Goal: Information Seeking & Learning: Learn about a topic

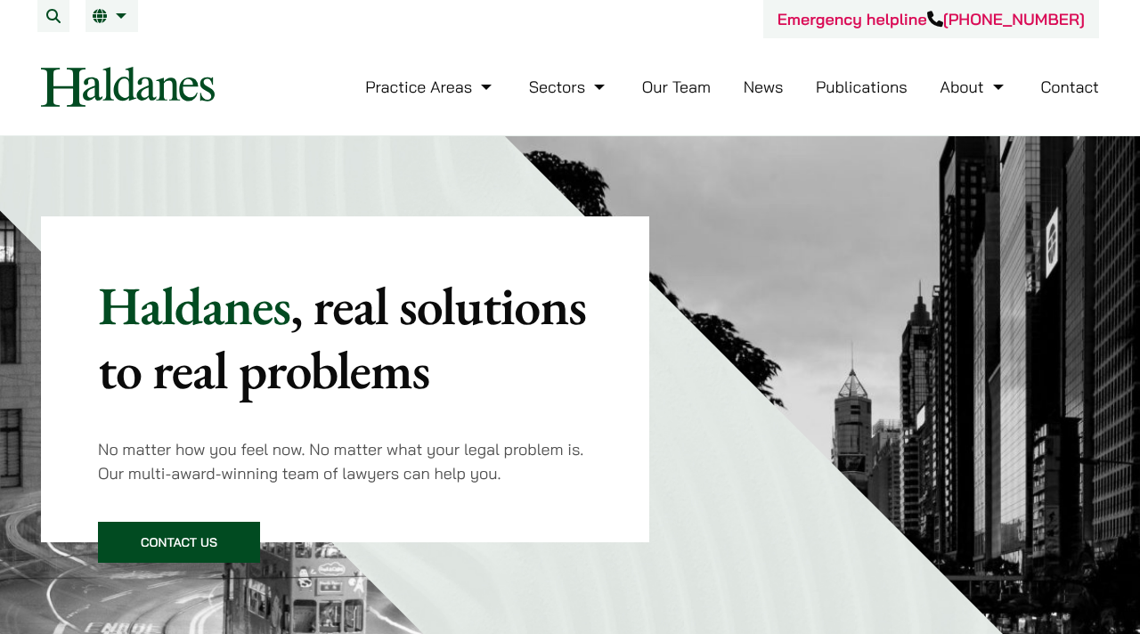
click at [762, 85] on link "News" at bounding box center [763, 87] width 40 height 20
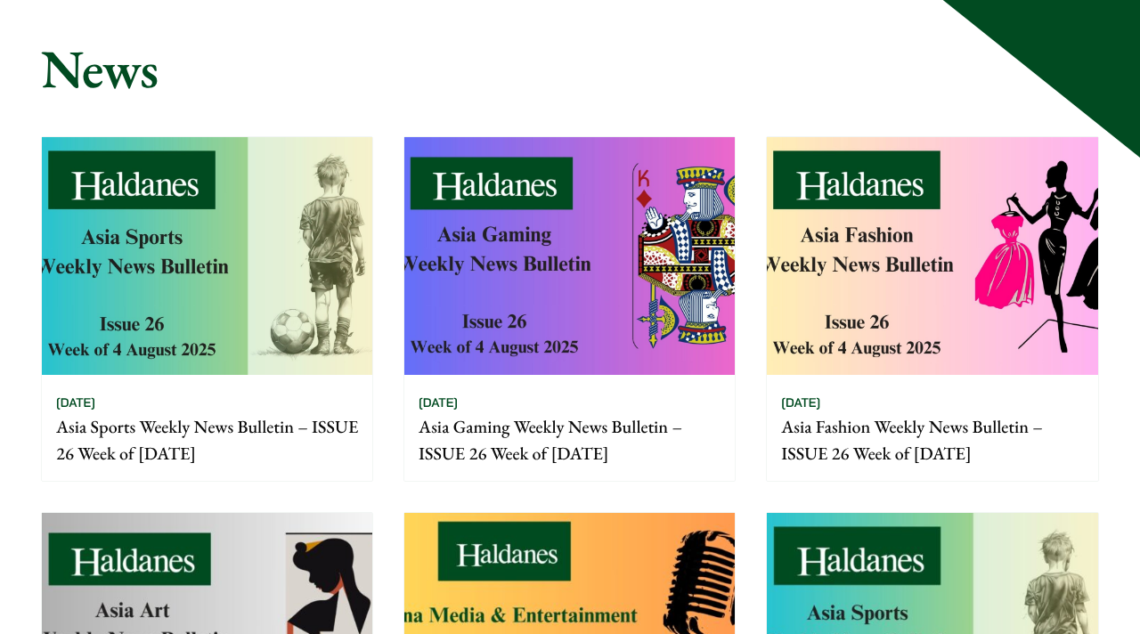
scroll to position [159, 0]
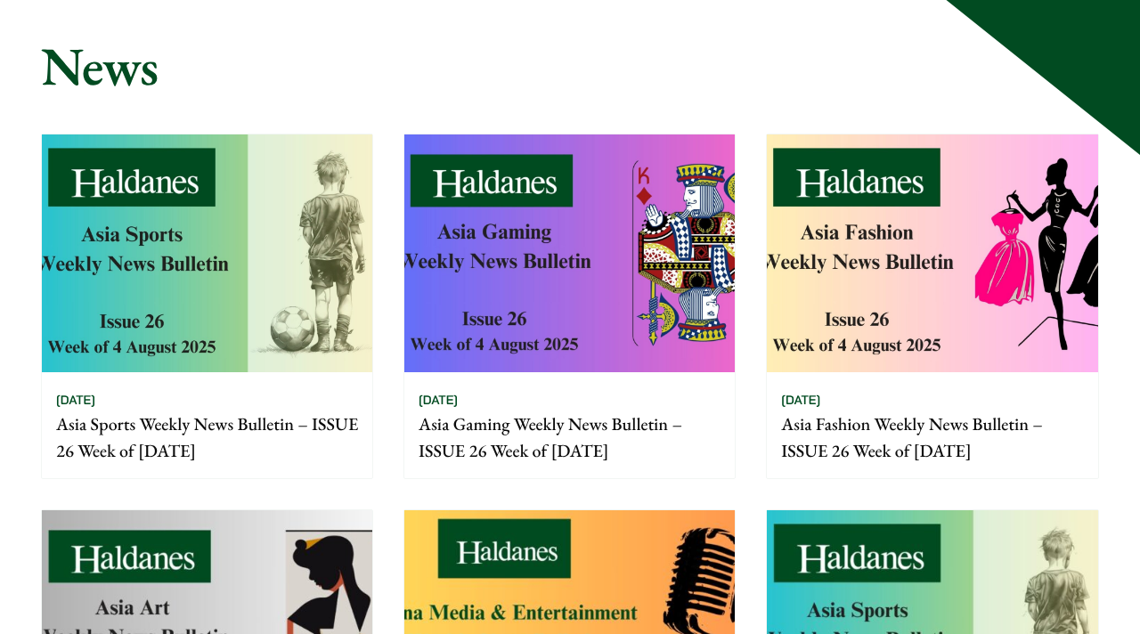
click at [211, 426] on p "Asia Sports Weekly News Bulletin – ISSUE 26 Week of 4 August 2025" at bounding box center [207, 436] width 302 height 53
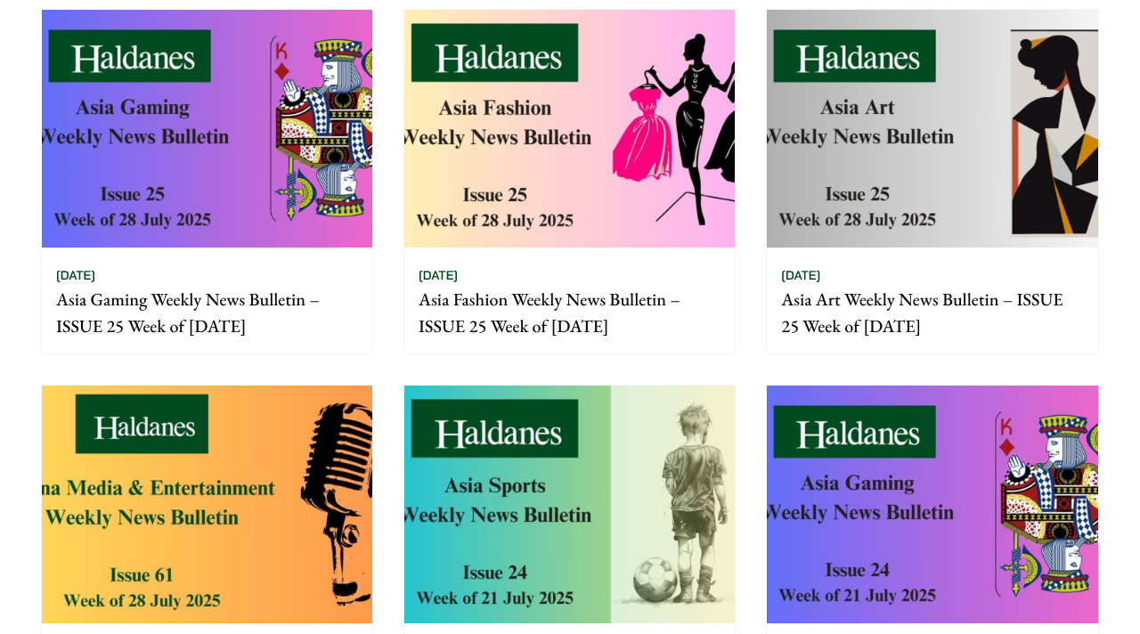
scroll to position [0, 0]
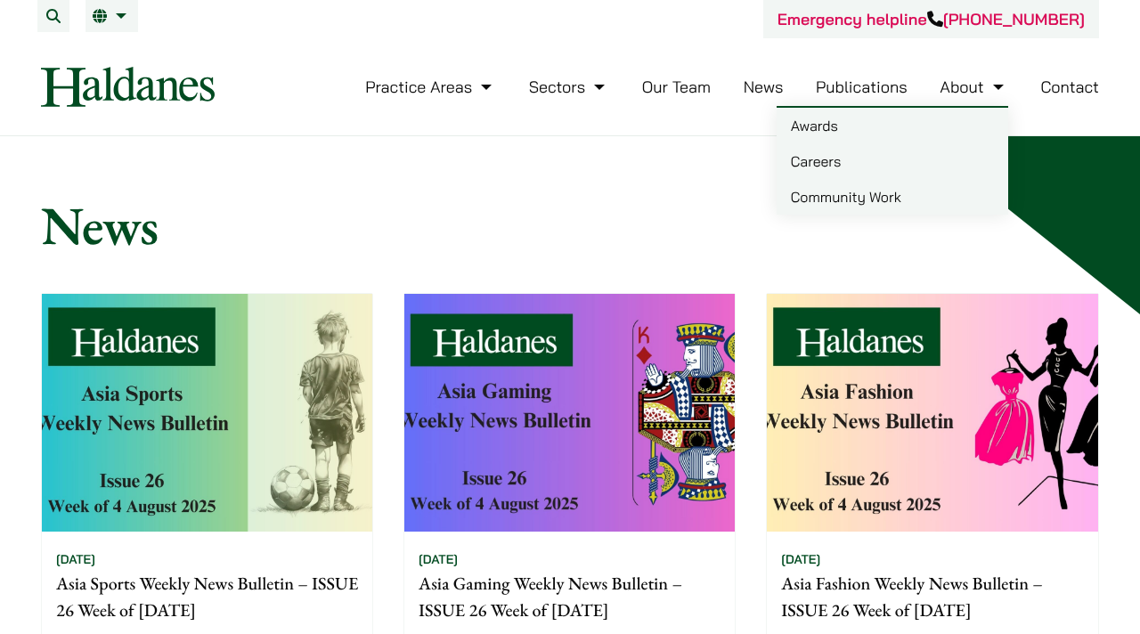
click at [894, 150] on link "Careers" at bounding box center [891, 161] width 231 height 36
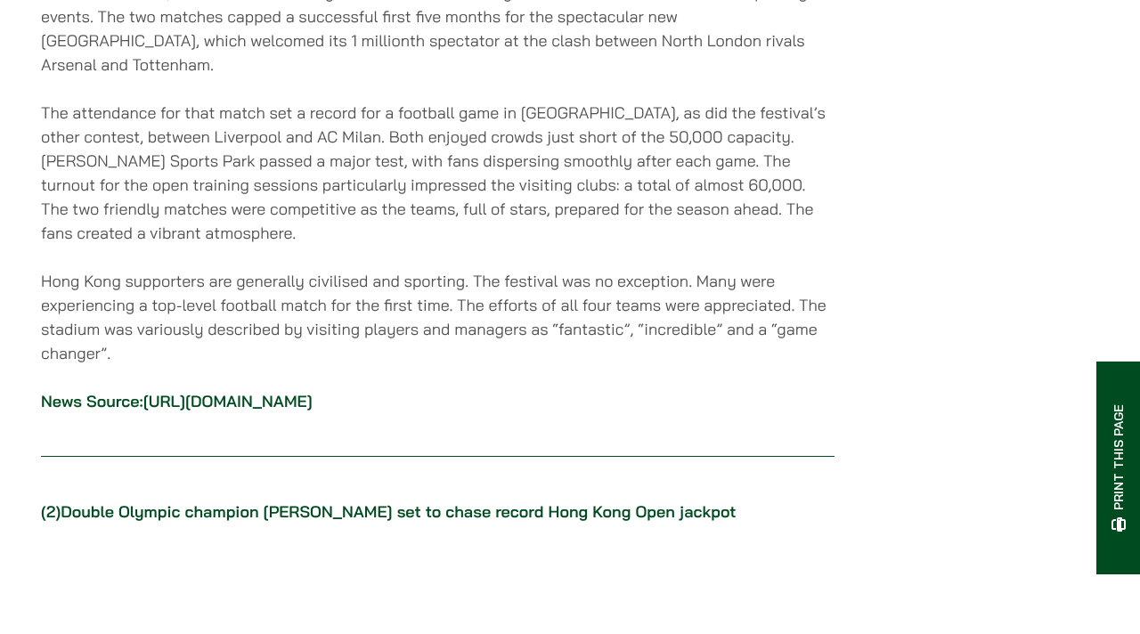
scroll to position [1623, 0]
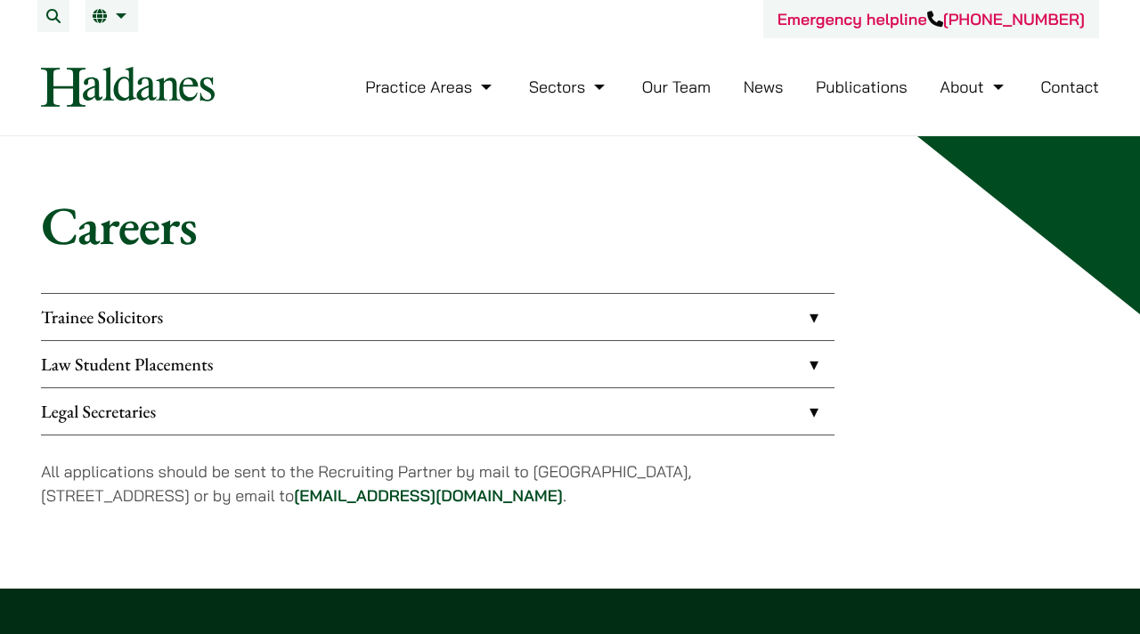
click at [145, 326] on link "Trainee Solicitors" at bounding box center [437, 317] width 793 height 46
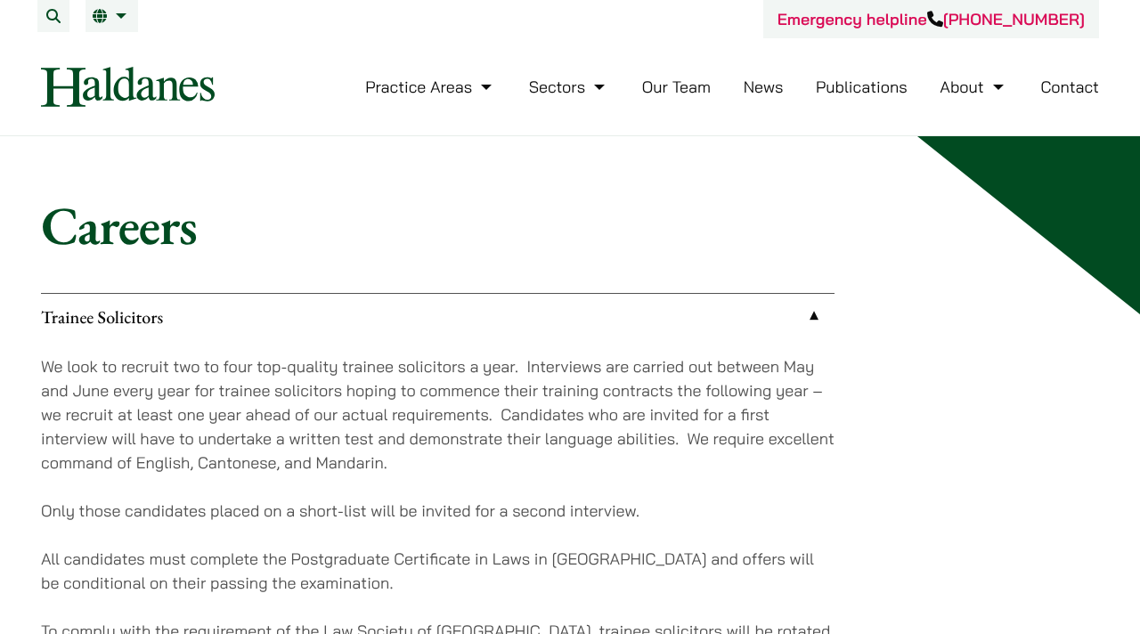
click at [145, 326] on link "Trainee Solicitors" at bounding box center [437, 317] width 793 height 46
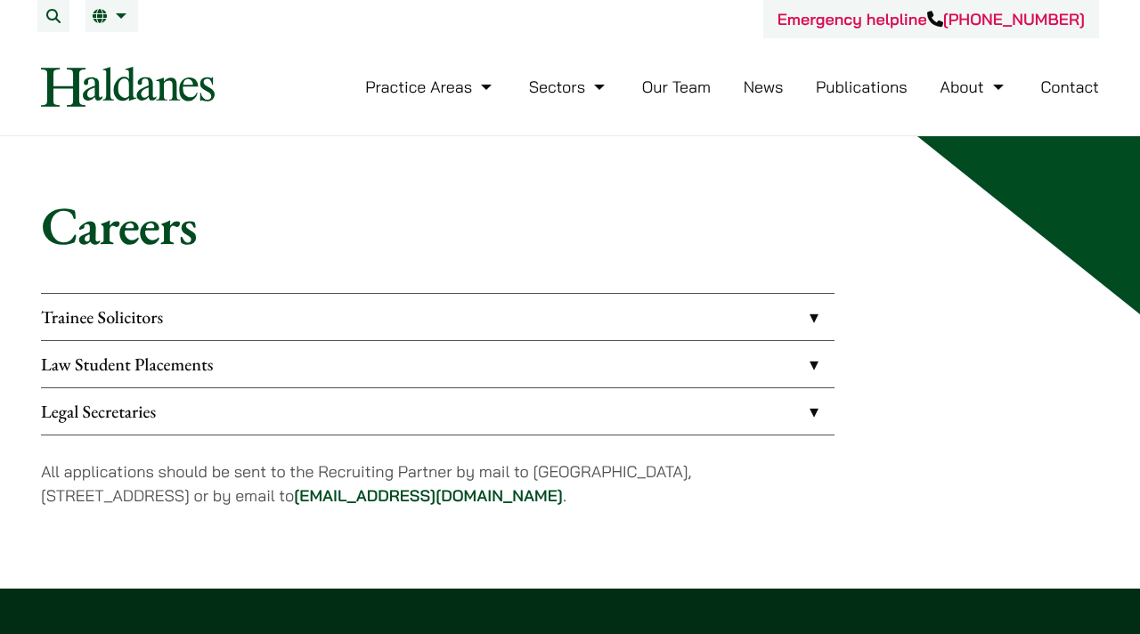
click at [190, 369] on link "Law Student Placements" at bounding box center [437, 364] width 793 height 46
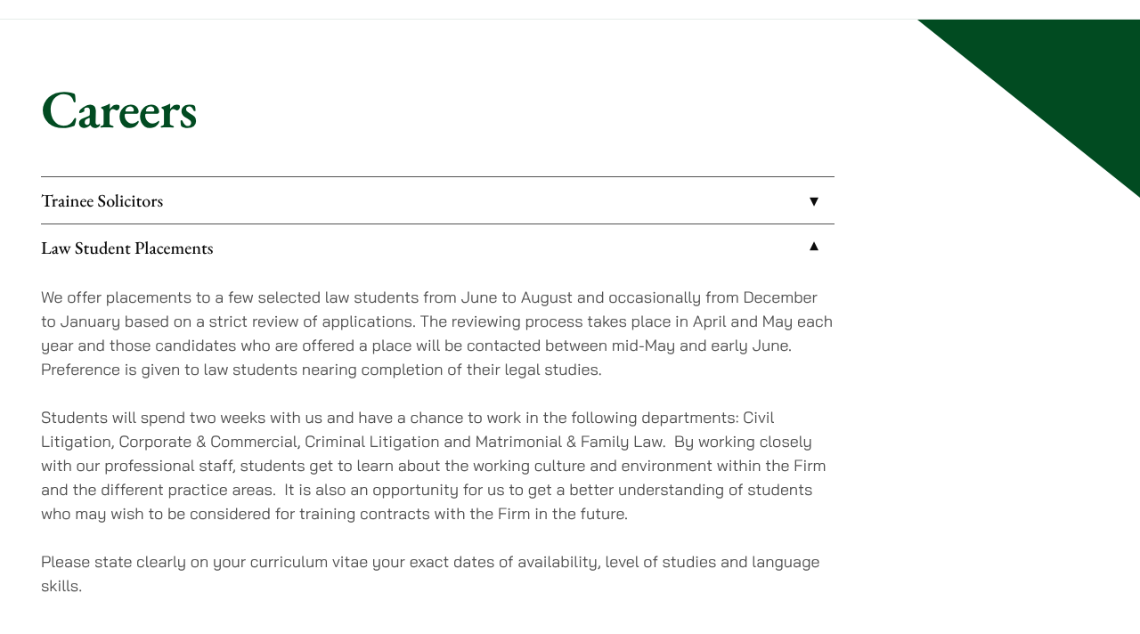
scroll to position [119, 0]
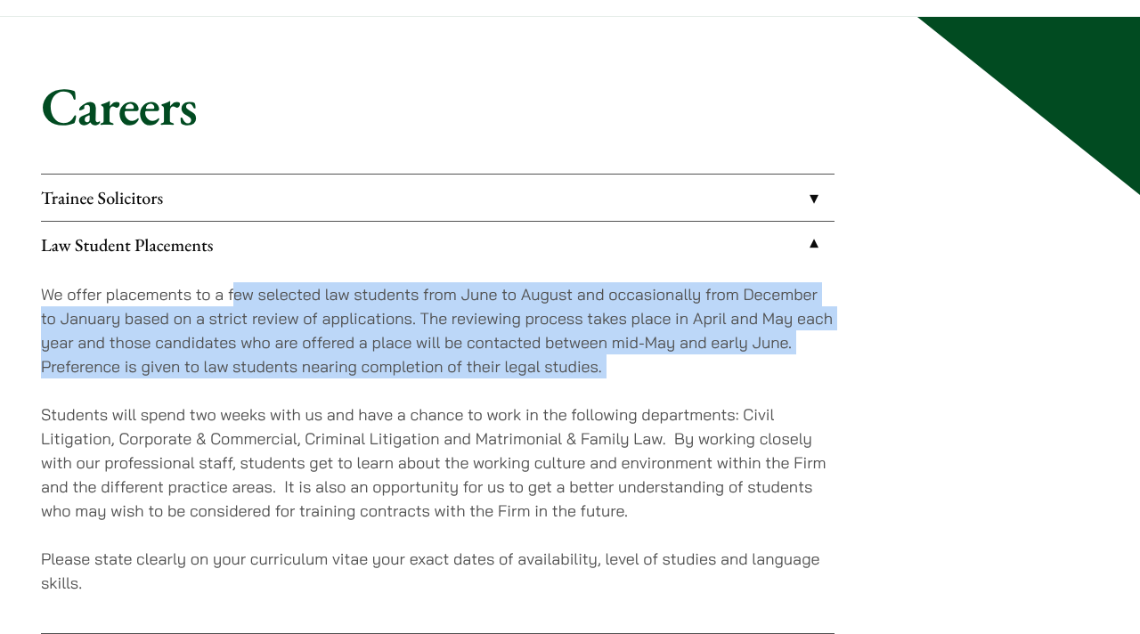
drag, startPoint x: 232, startPoint y: 286, endPoint x: 726, endPoint y: 394, distance: 504.8
click at [726, 394] on div "We offer placements to a few selected law students from June to August and occa…" at bounding box center [437, 450] width 793 height 365
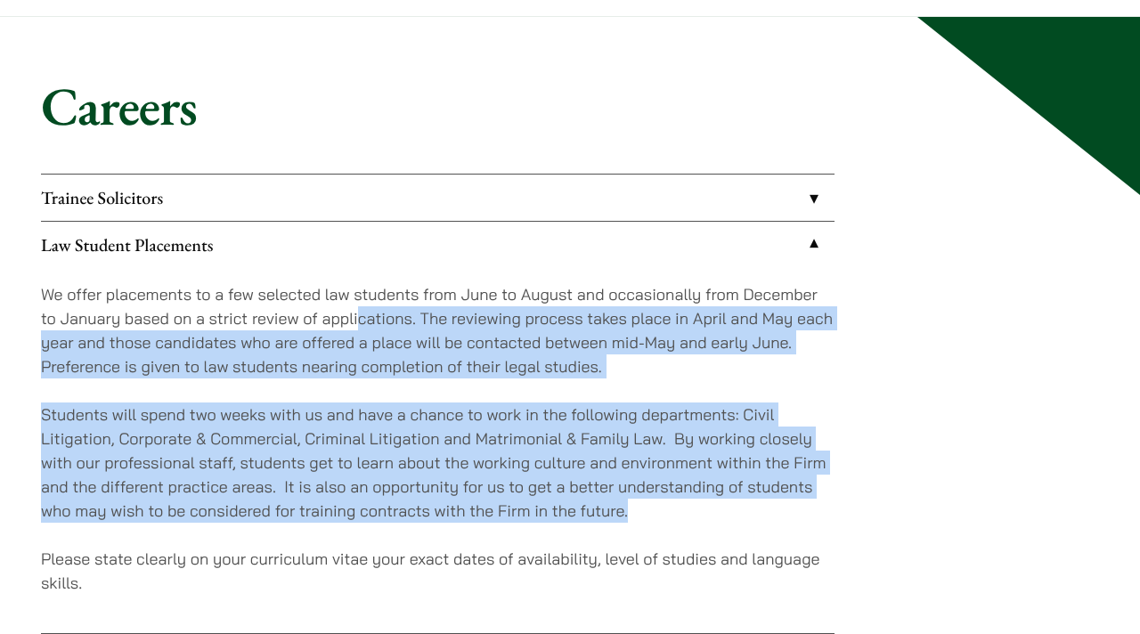
drag, startPoint x: 356, startPoint y: 323, endPoint x: 676, endPoint y: 516, distance: 373.5
click at [676, 516] on div "We offer placements to a few selected law students from June to August and occa…" at bounding box center [437, 450] width 793 height 365
click at [676, 516] on p "Students will spend two weeks with us and have a chance to work in the followin…" at bounding box center [437, 462] width 793 height 120
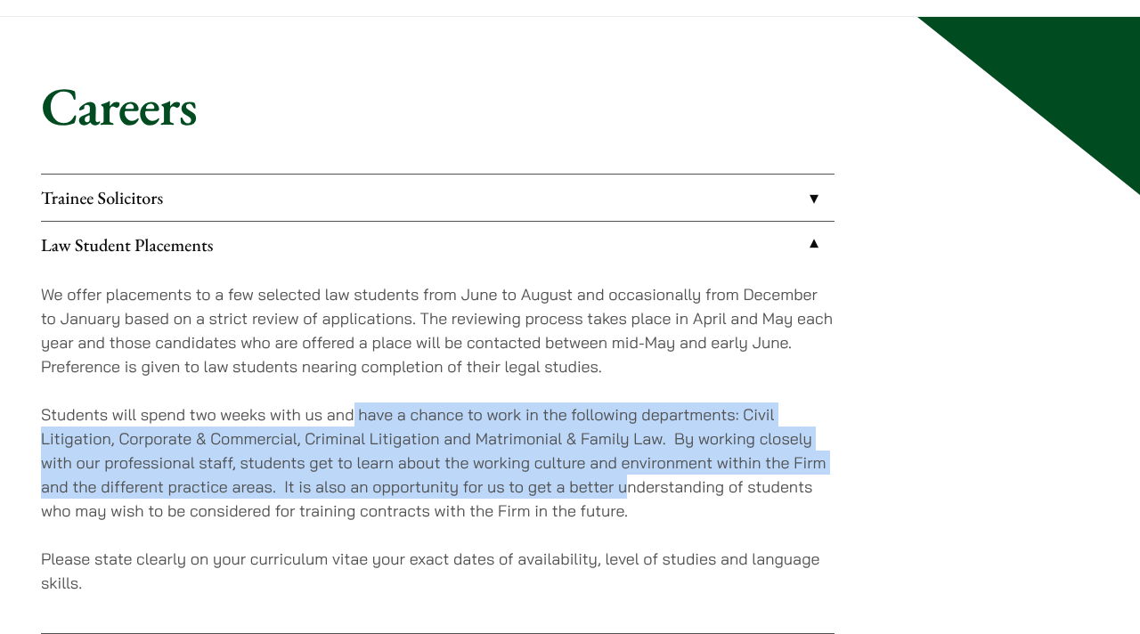
drag, startPoint x: 628, startPoint y: 494, endPoint x: 355, endPoint y: 413, distance: 284.2
click at [355, 413] on p "Students will spend two weeks with us and have a chance to work in the followin…" at bounding box center [437, 462] width 793 height 120
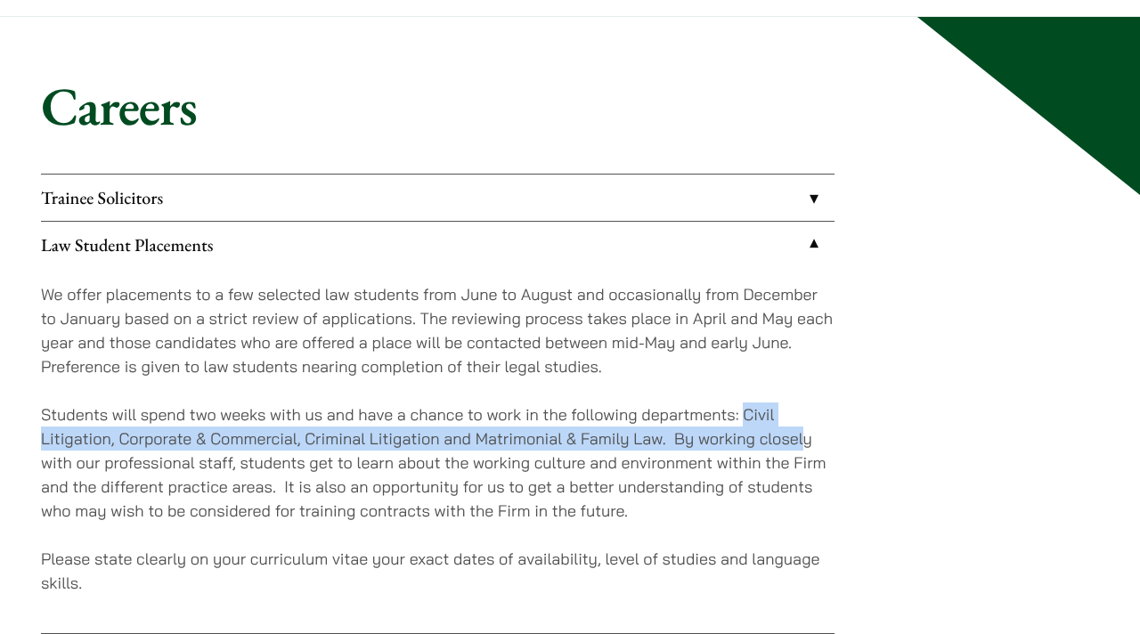
drag, startPoint x: 744, startPoint y: 415, endPoint x: 806, endPoint y: 435, distance: 64.8
click at [806, 435] on p "Students will spend two weeks with us and have a chance to work in the followin…" at bounding box center [437, 462] width 793 height 120
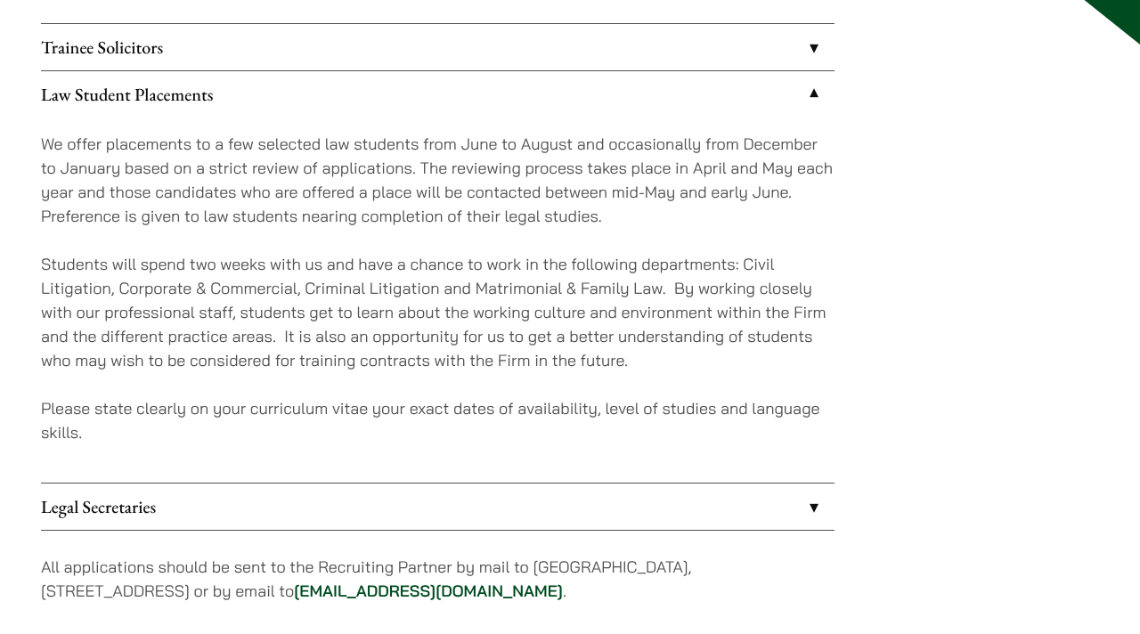
click at [806, 435] on p "Please state clearly on your curriculum vitae your exact dates of availability,…" at bounding box center [437, 420] width 793 height 48
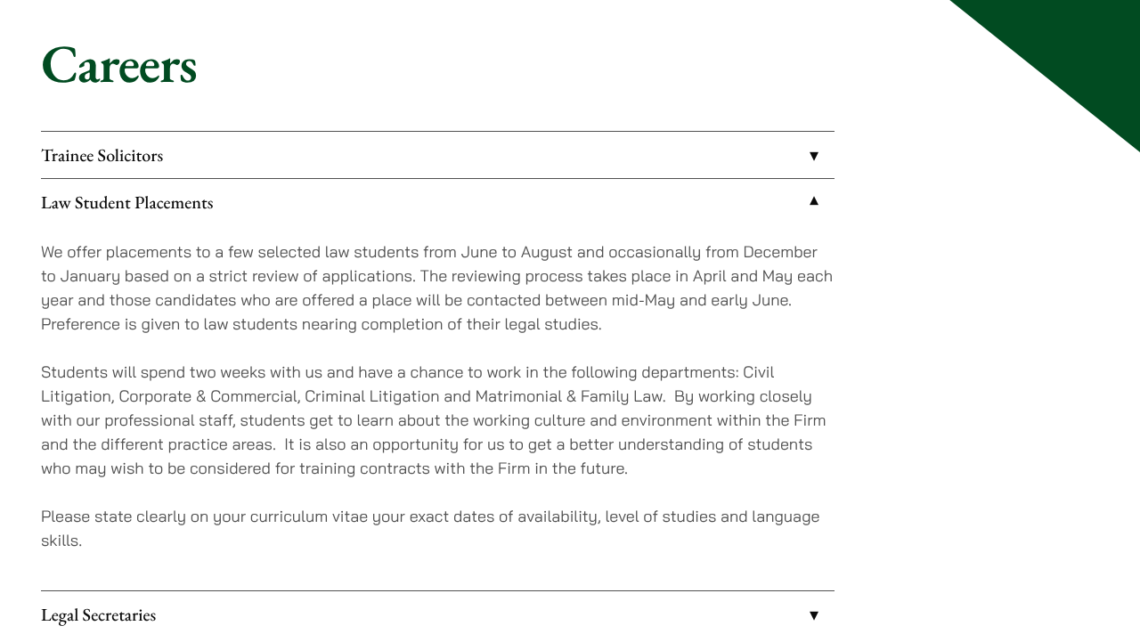
scroll to position [31, 0]
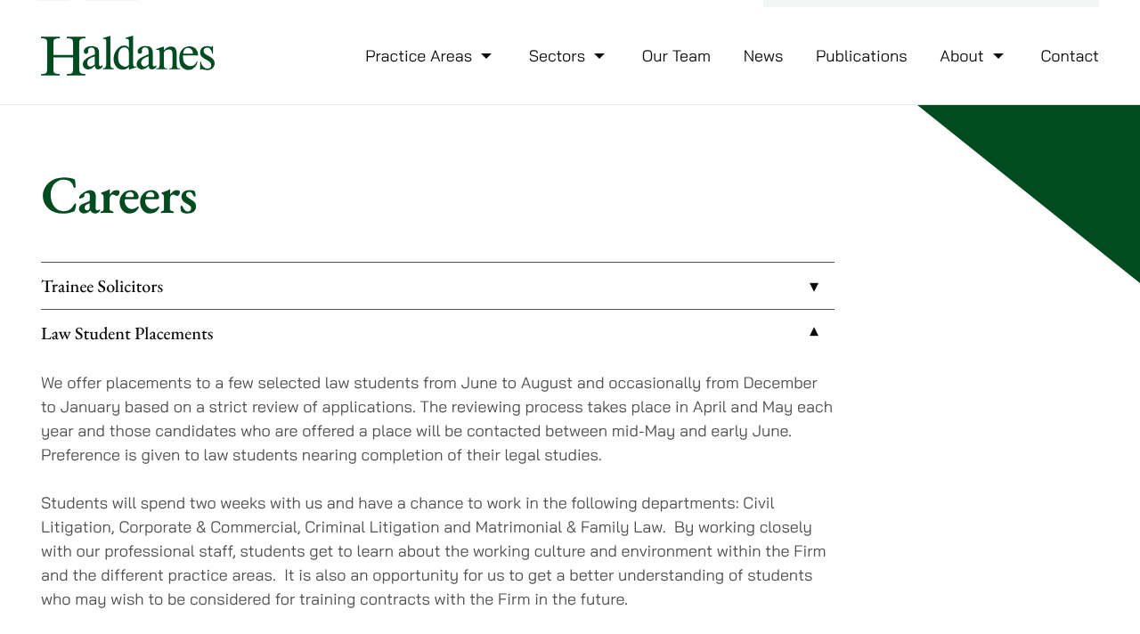
click at [399, 297] on link "Trainee Solicitors" at bounding box center [437, 286] width 793 height 46
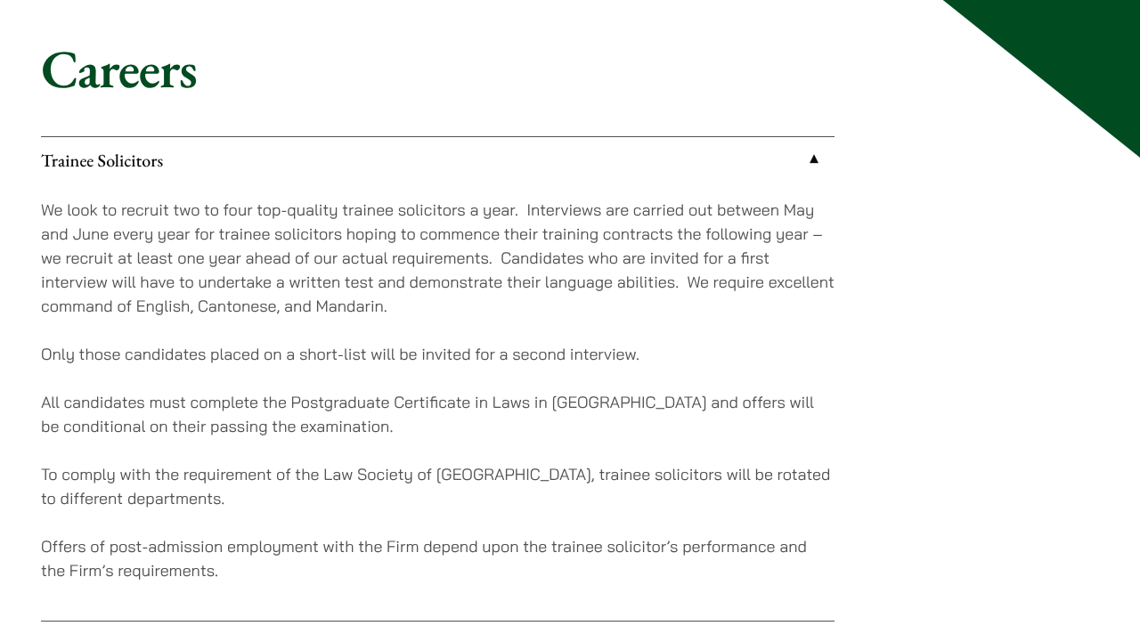
scroll to position [208, 0]
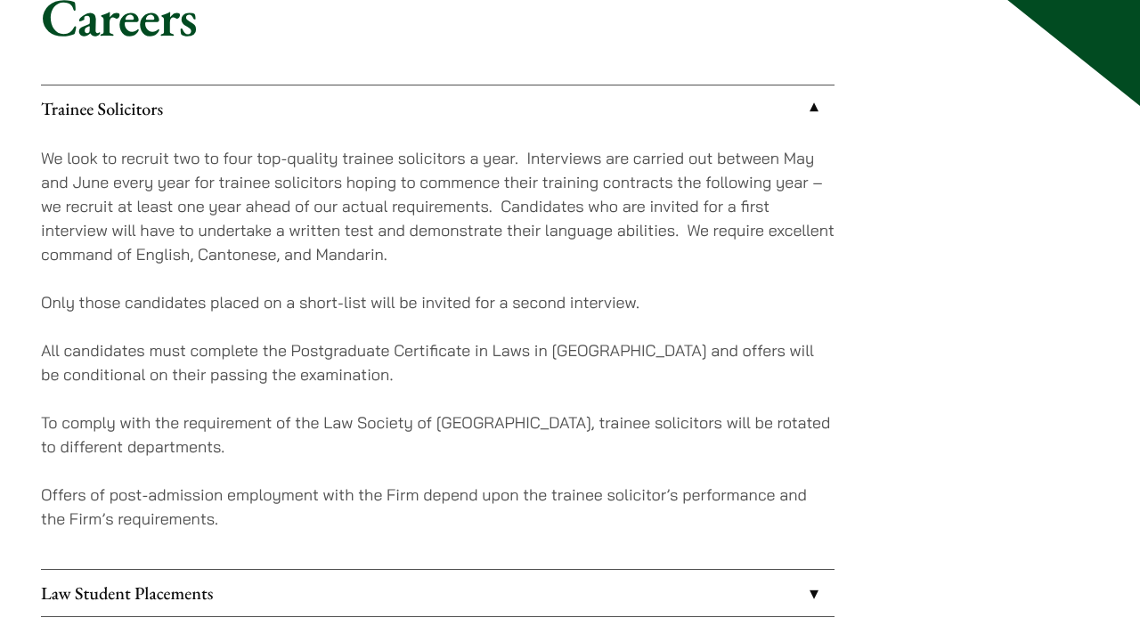
click at [363, 121] on link "Trainee Solicitors" at bounding box center [437, 108] width 793 height 46
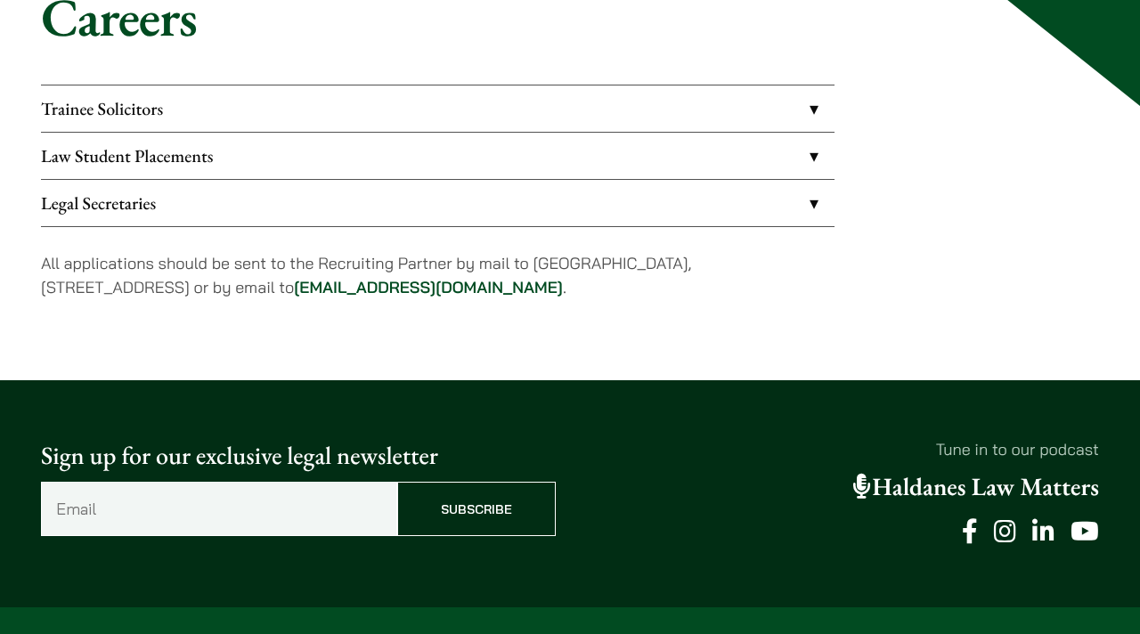
click at [356, 161] on link "Law Student Placements" at bounding box center [437, 156] width 793 height 46
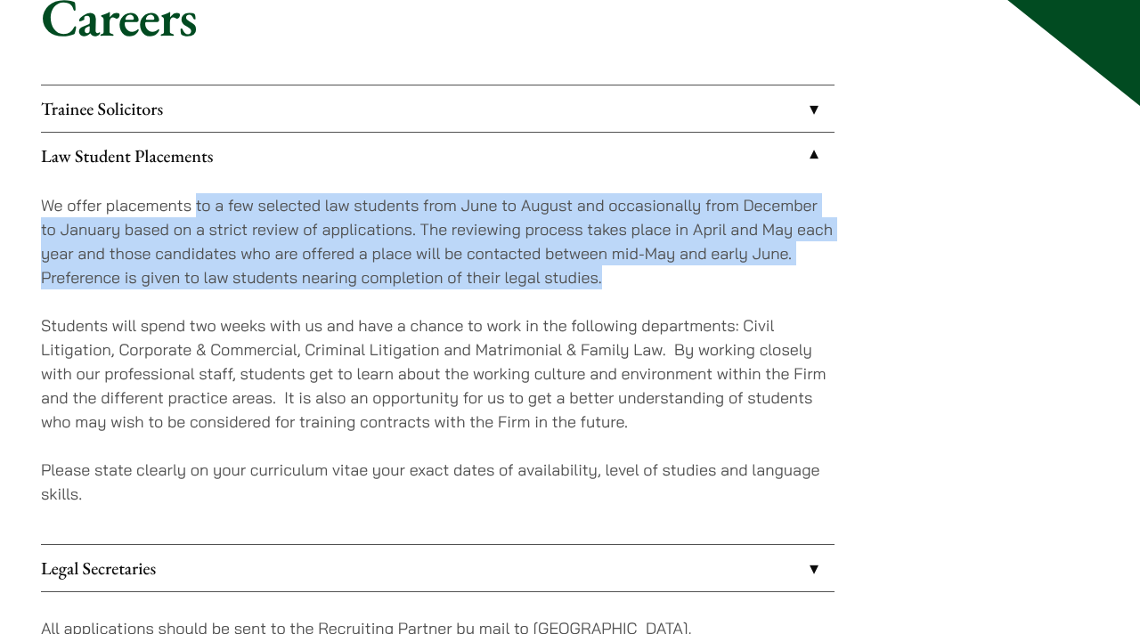
drag, startPoint x: 198, startPoint y: 201, endPoint x: 605, endPoint y: 284, distance: 416.1
click at [606, 284] on p "We offer placements to a few selected law students from June to August and occa…" at bounding box center [437, 241] width 793 height 96
click at [605, 284] on p "We offer placements to a few selected law students from June to August and occa…" at bounding box center [437, 241] width 793 height 96
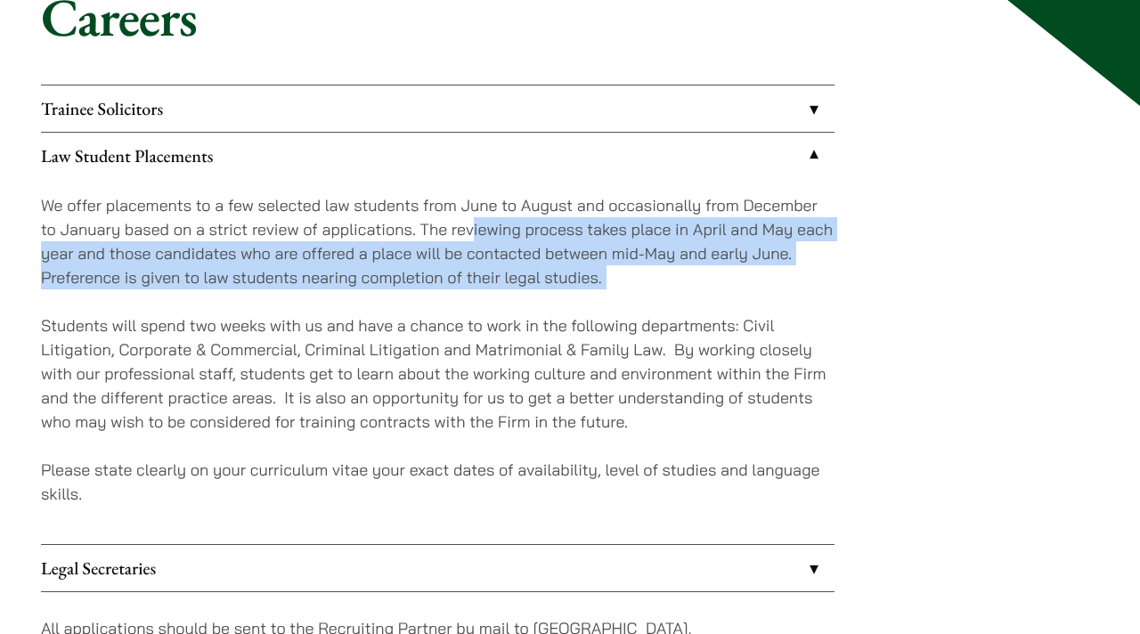
drag, startPoint x: 475, startPoint y: 218, endPoint x: 695, endPoint y: 311, distance: 239.4
click at [696, 311] on div "We offer placements to a few selected law students from June to August and occa…" at bounding box center [437, 361] width 793 height 365
click at [695, 311] on div "We offer placements to a few selected law students from June to August and occa…" at bounding box center [437, 361] width 793 height 365
drag, startPoint x: 420, startPoint y: 223, endPoint x: 650, endPoint y: 277, distance: 235.8
click at [650, 277] on p "We offer placements to a few selected law students from June to August and occa…" at bounding box center [437, 241] width 793 height 96
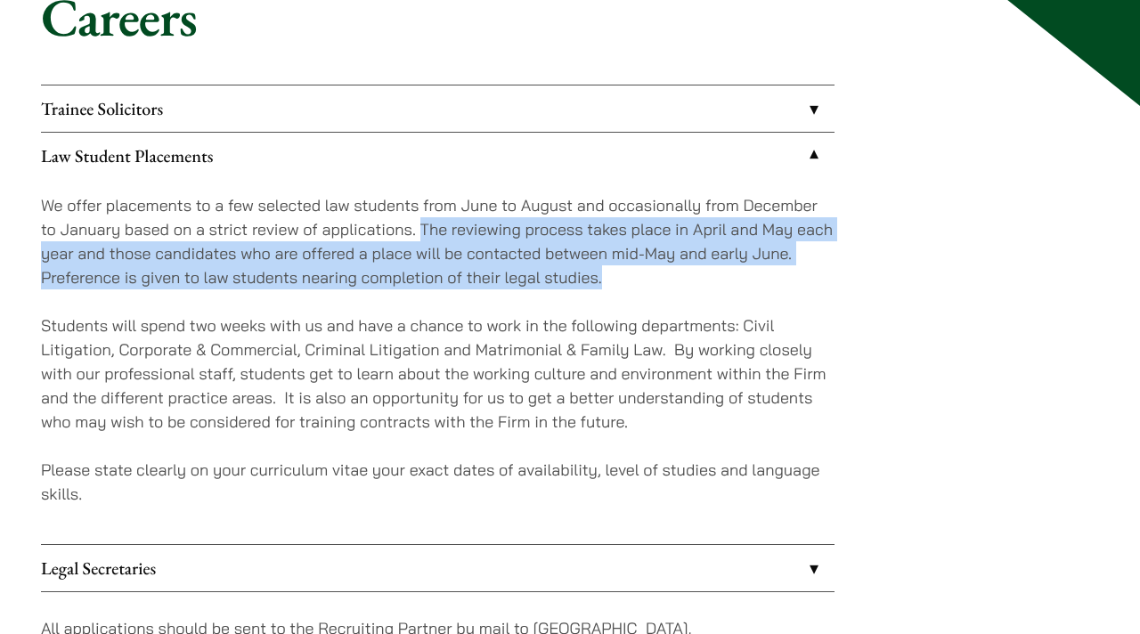
click at [650, 277] on p "We offer placements to a few selected law students from June to August and occa…" at bounding box center [437, 241] width 793 height 96
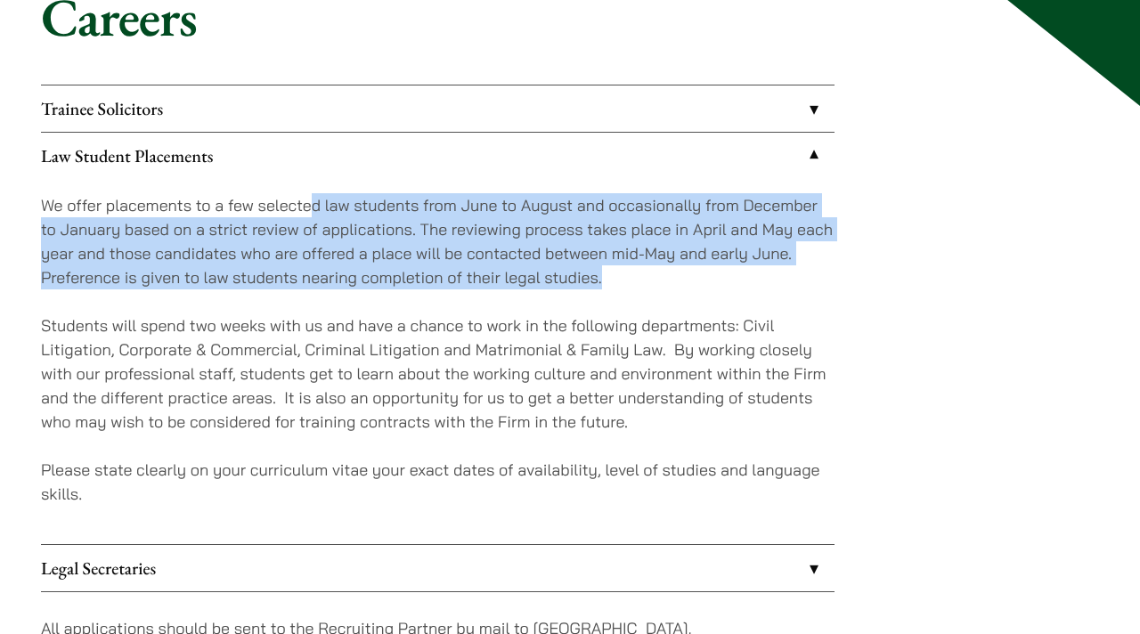
drag, startPoint x: 625, startPoint y: 275, endPoint x: 309, endPoint y: 205, distance: 323.8
click at [309, 205] on p "We offer placements to a few selected law students from June to August and occa…" at bounding box center [437, 241] width 793 height 96
drag, startPoint x: 278, startPoint y: 207, endPoint x: 588, endPoint y: 296, distance: 322.4
click at [588, 296] on div "We offer placements to a few selected law students from June to August and occa…" at bounding box center [437, 361] width 793 height 365
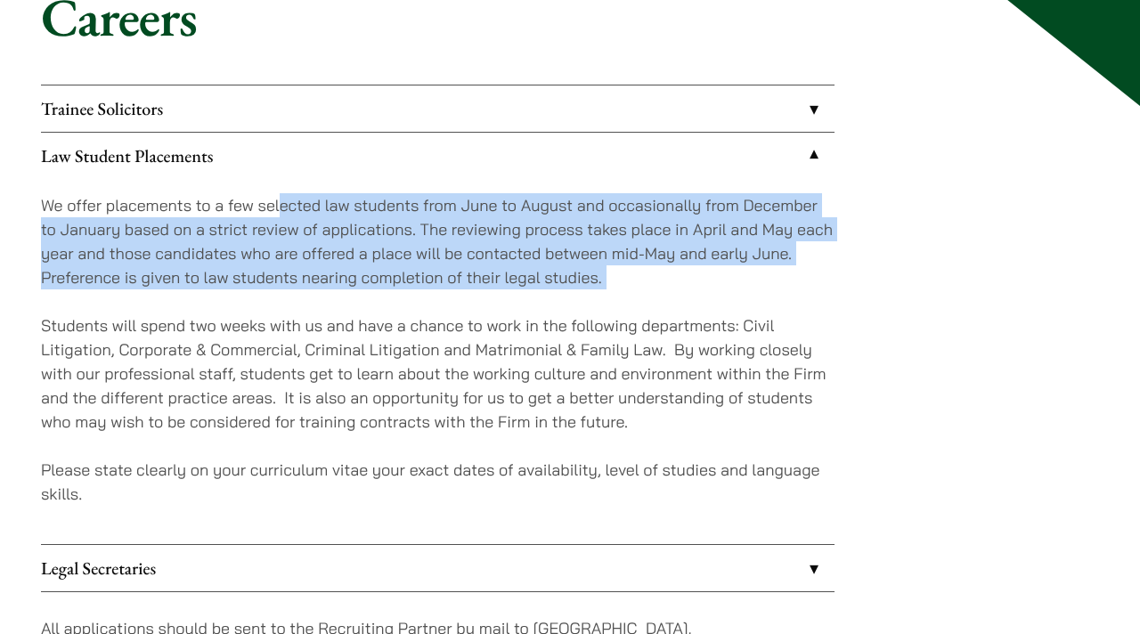
click at [588, 296] on div "We offer placements to a few selected law students from June to August and occa…" at bounding box center [437, 361] width 793 height 365
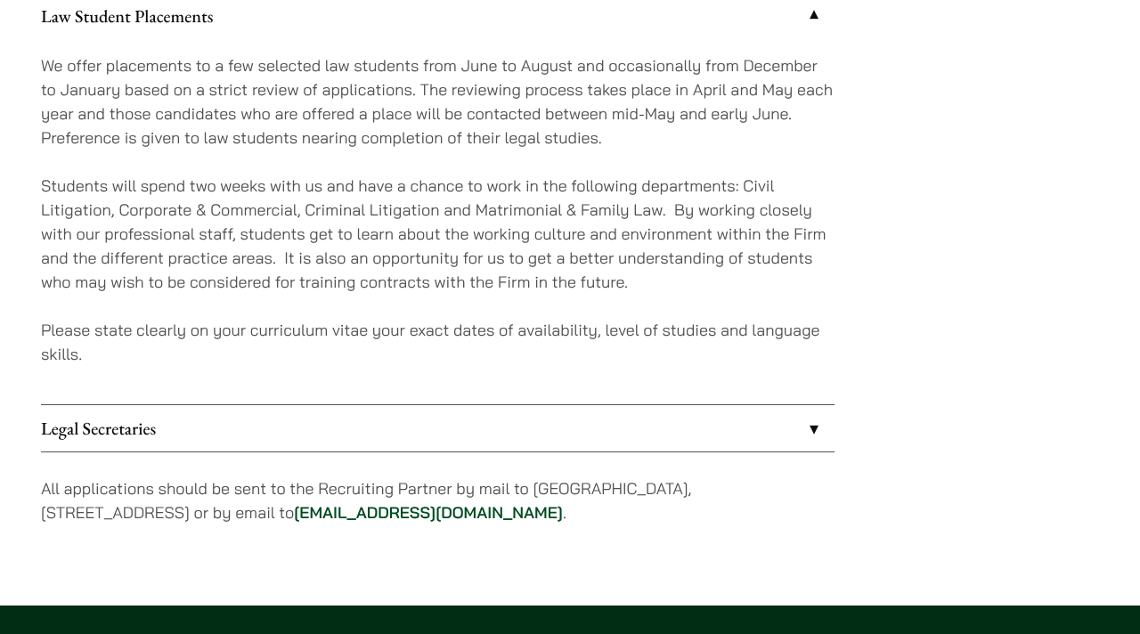
scroll to position [374, 0]
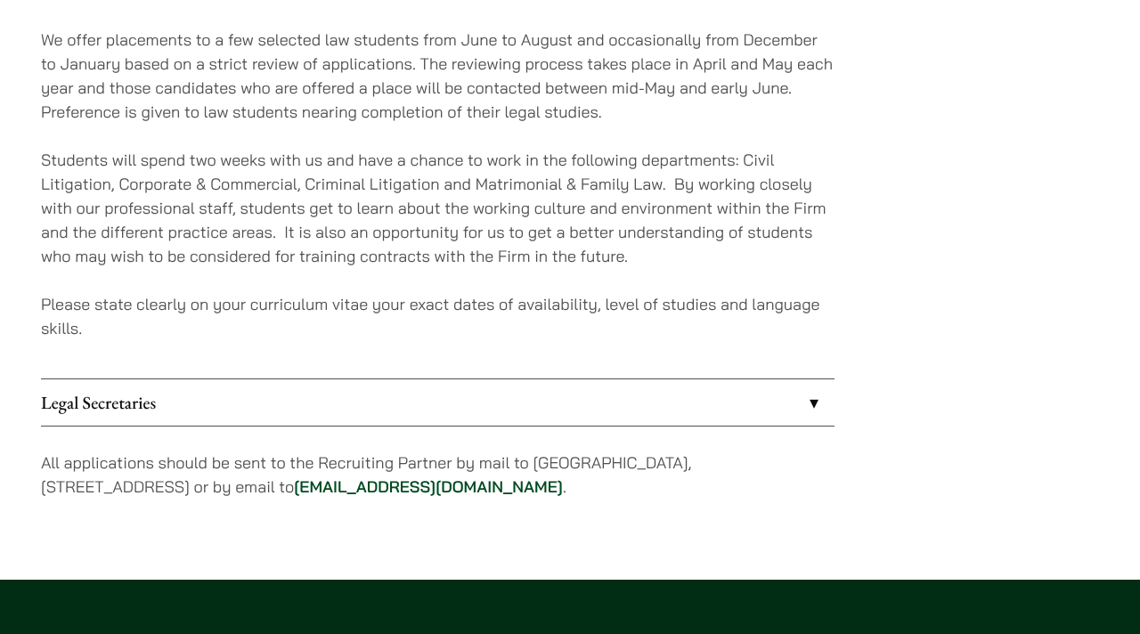
click at [575, 396] on link "Legal Secretaries" at bounding box center [437, 402] width 793 height 46
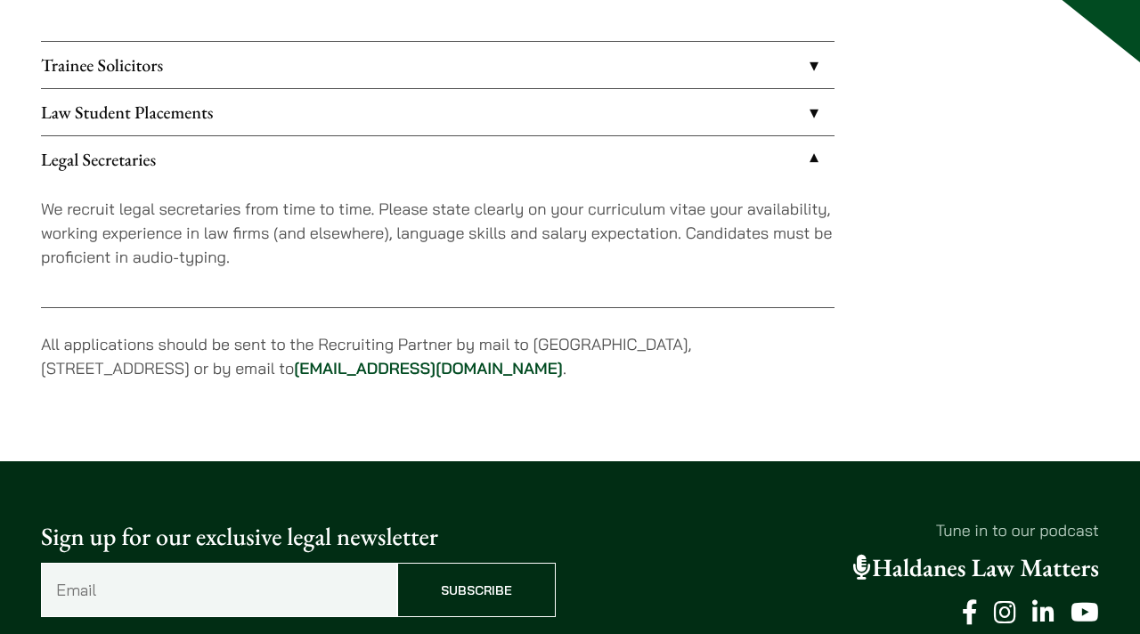
scroll to position [247, 0]
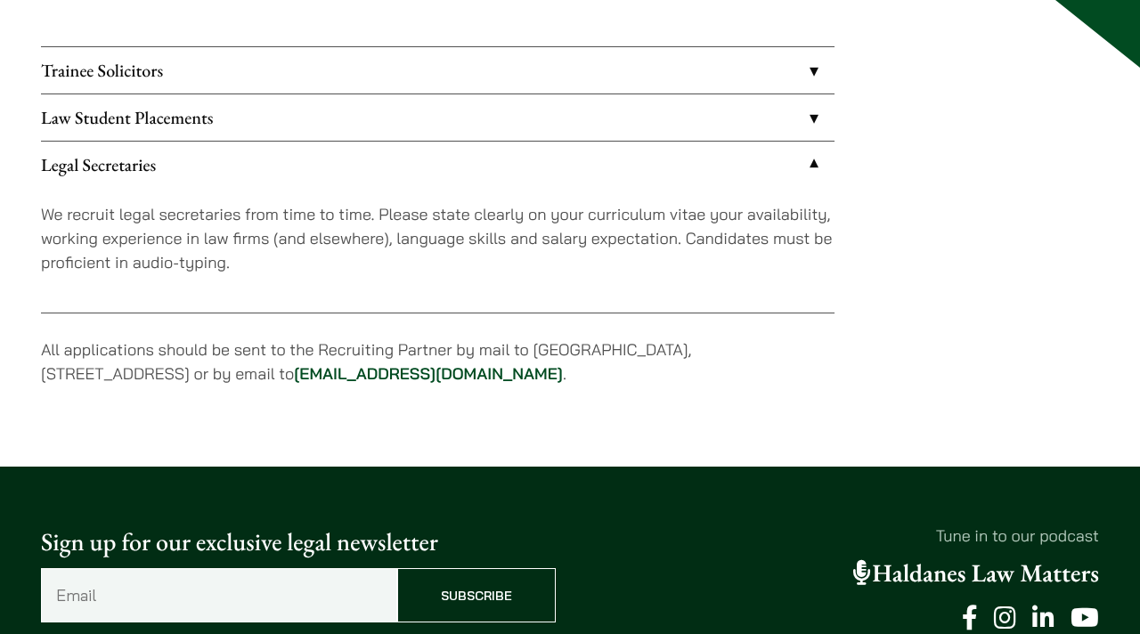
click at [463, 60] on link "Trainee Solicitors" at bounding box center [437, 70] width 793 height 46
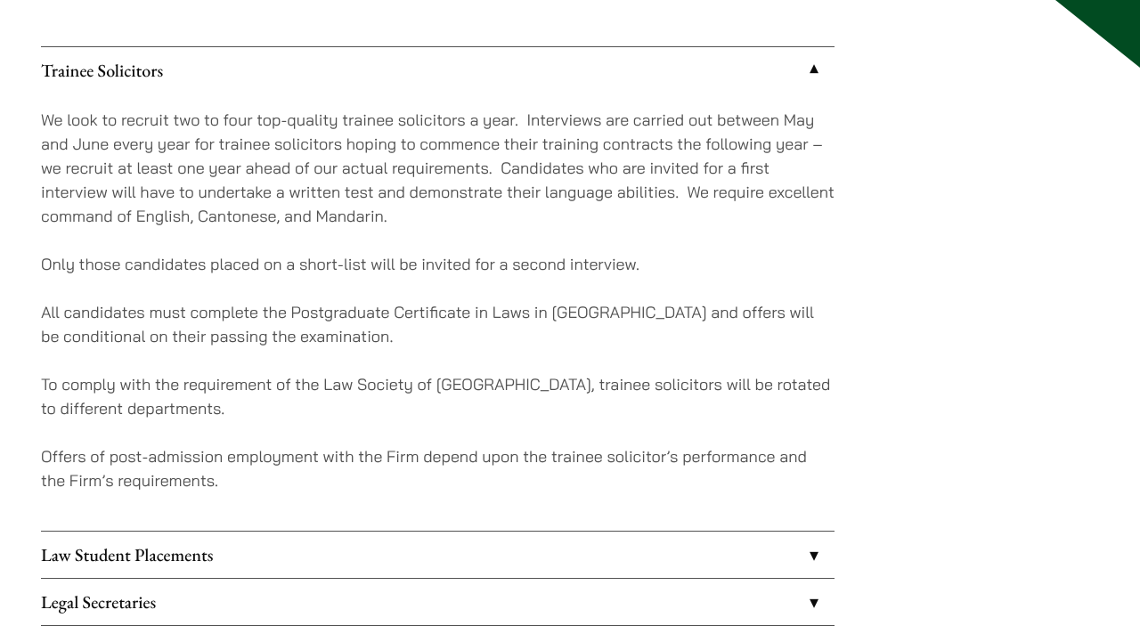
click at [463, 60] on link "Trainee Solicitors" at bounding box center [437, 70] width 793 height 46
